Goal: Task Accomplishment & Management: Manage account settings

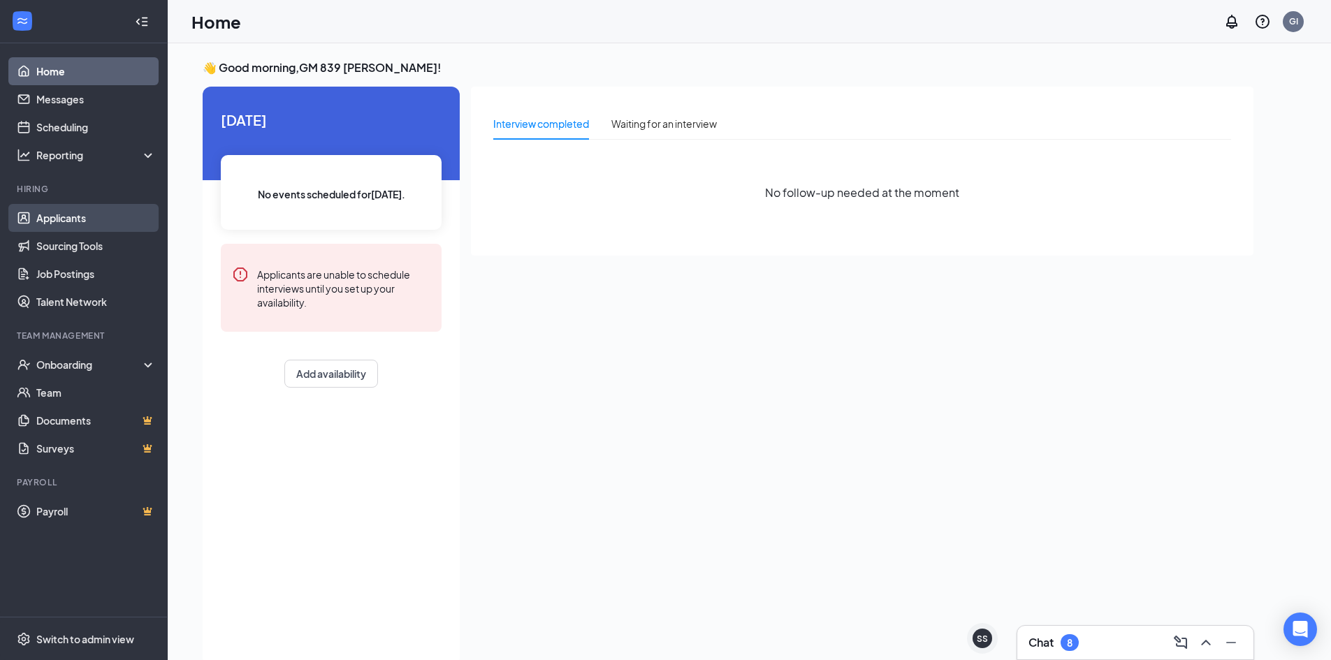
click at [119, 226] on link "Applicants" at bounding box center [95, 218] width 119 height 28
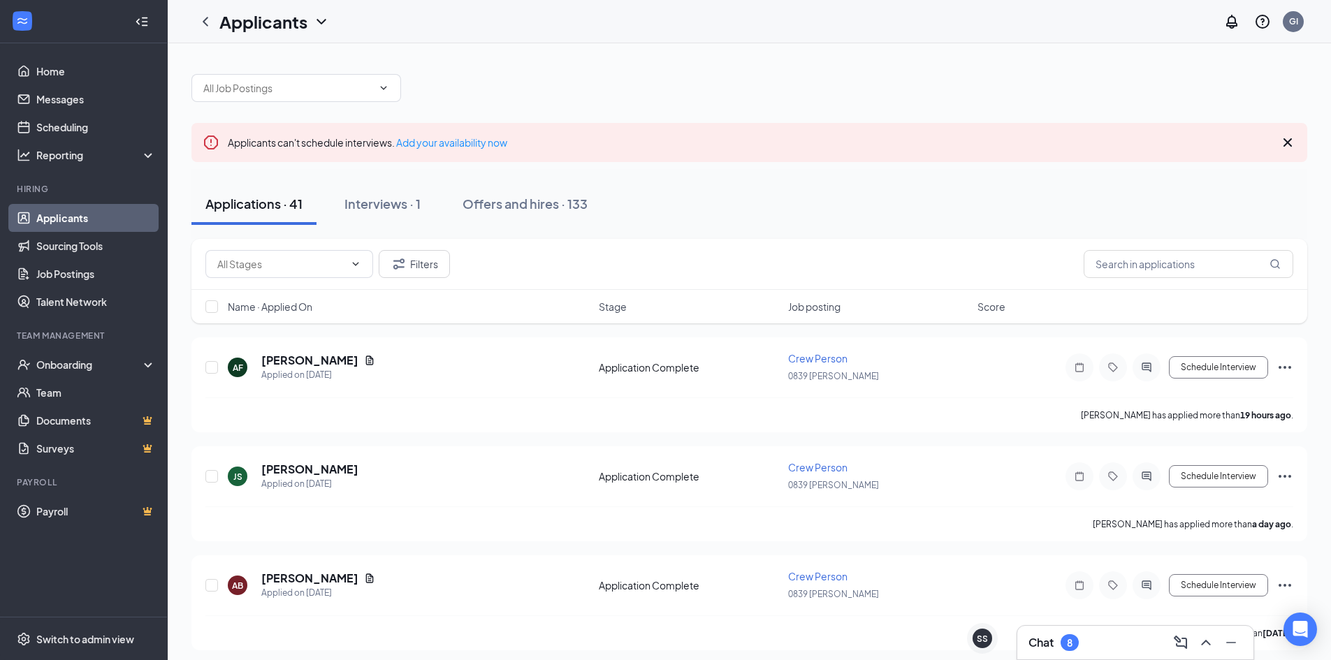
click at [91, 218] on link "Applicants" at bounding box center [95, 218] width 119 height 28
click at [51, 210] on link "Applicants" at bounding box center [95, 218] width 119 height 28
click at [309, 353] on h5 "[PERSON_NAME]" at bounding box center [309, 360] width 97 height 15
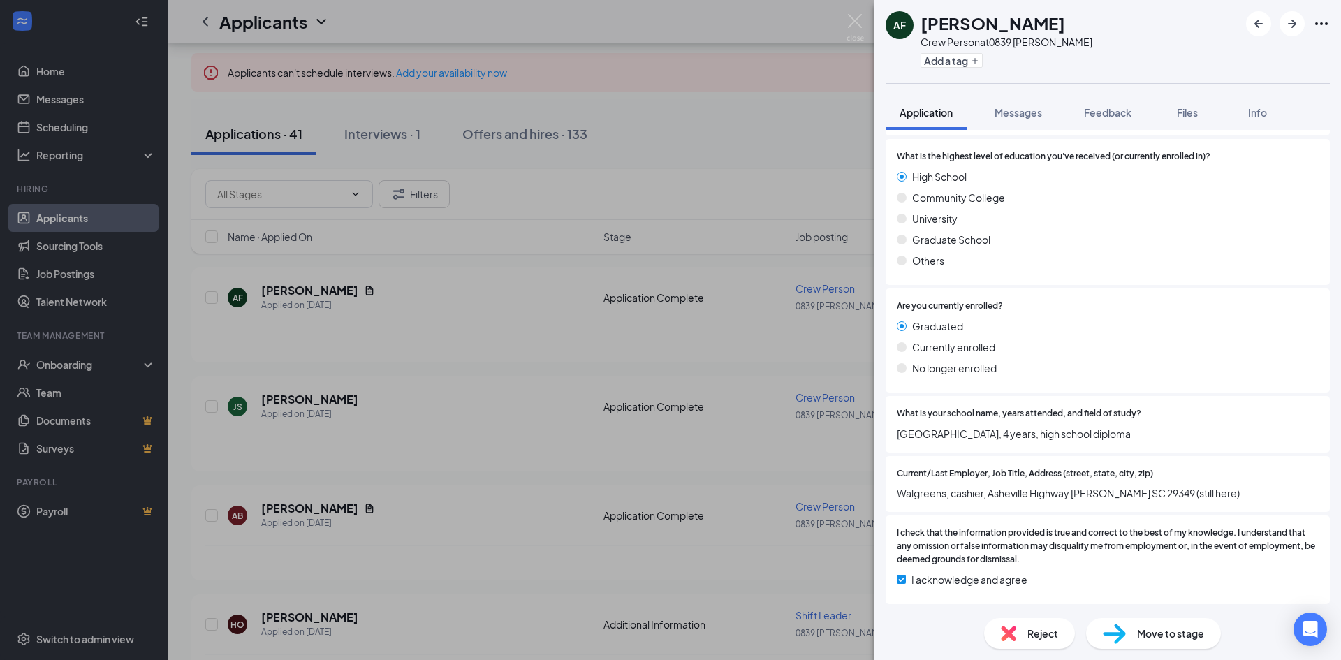
scroll to position [1328, 0]
click at [389, 441] on div "AF [PERSON_NAME] Crew Person at 0839 [PERSON_NAME] Add a tag Application Messag…" at bounding box center [670, 330] width 1341 height 660
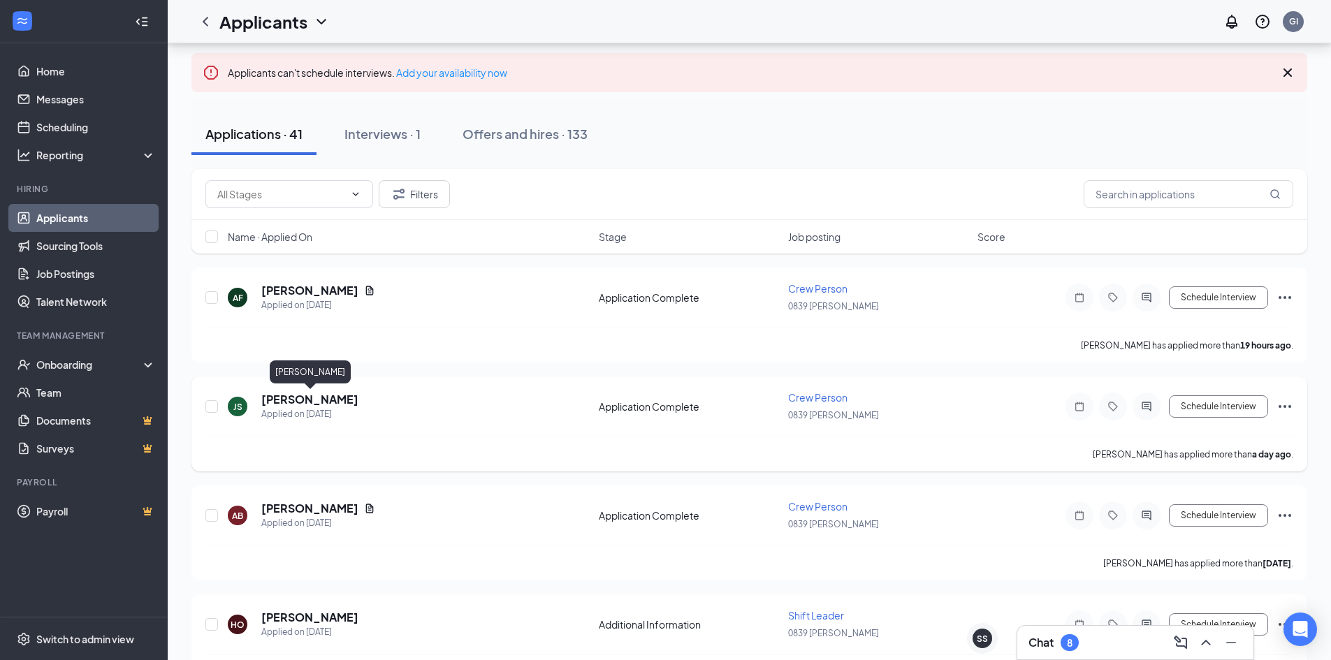
click at [329, 403] on h5 "[PERSON_NAME]" at bounding box center [309, 399] width 97 height 15
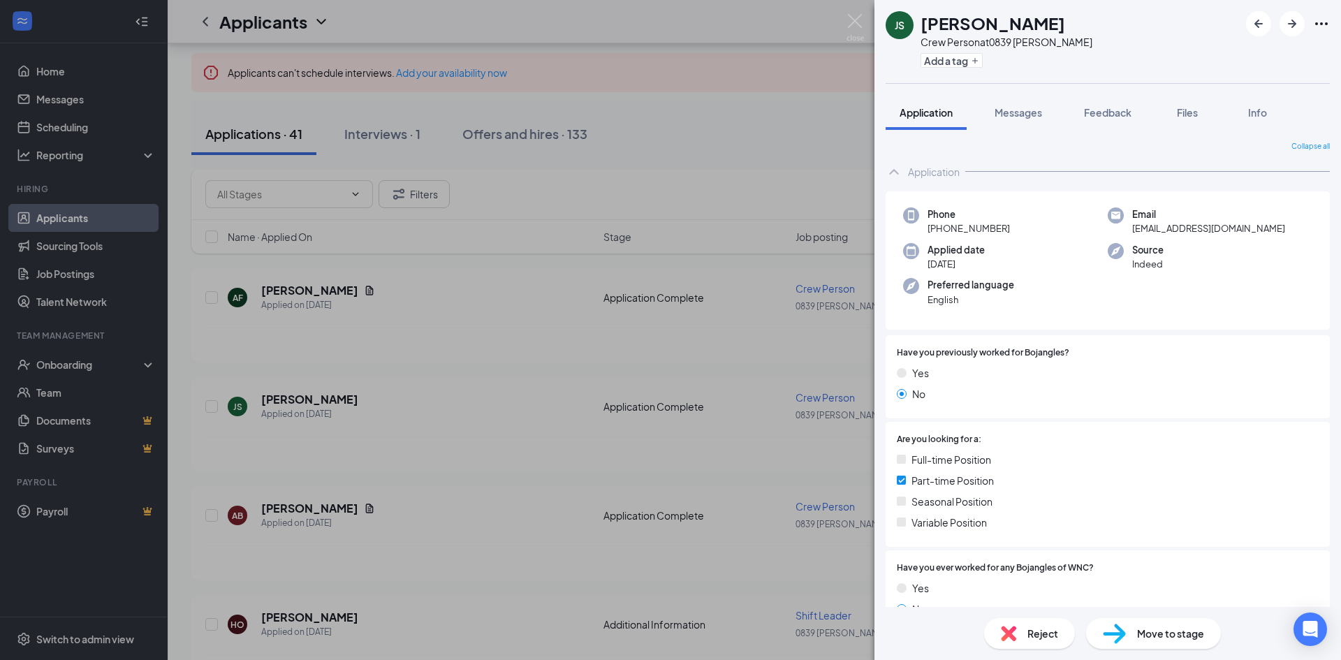
click at [432, 457] on div "[PERSON_NAME] Crew Person at 0839 [PERSON_NAME] Add a tag Application Messages …" at bounding box center [670, 330] width 1341 height 660
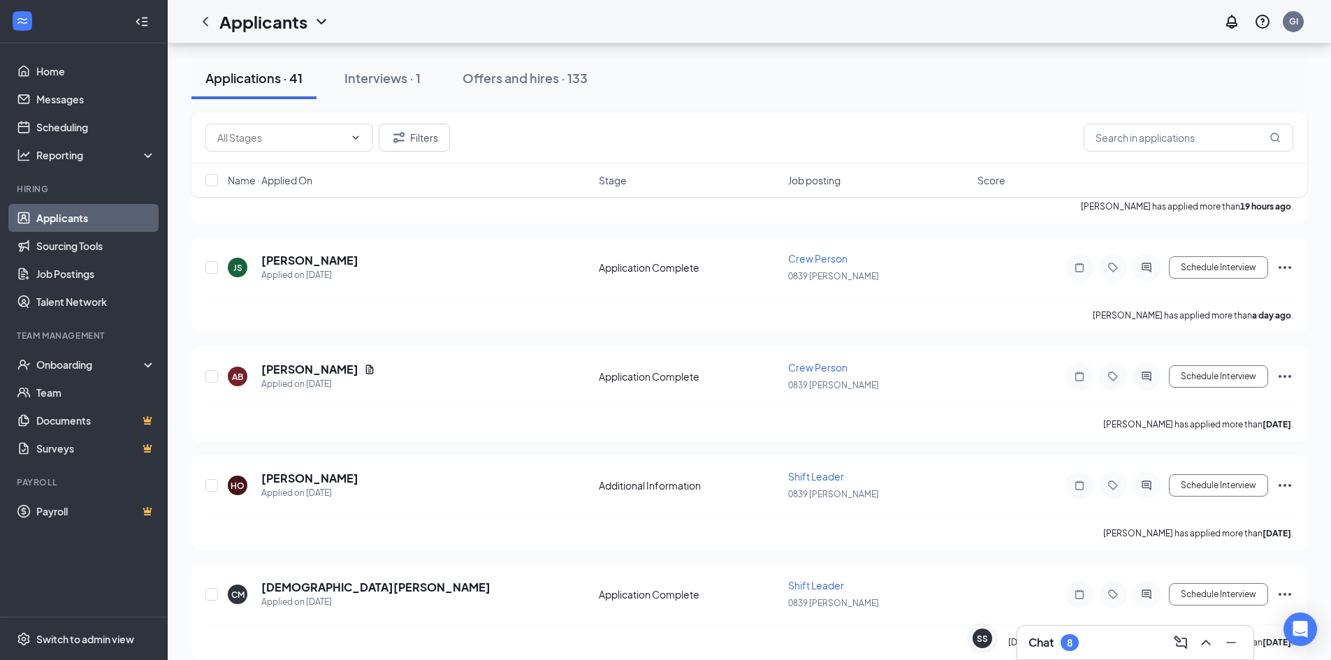
scroll to position [210, 0]
